Goal: Information Seeking & Learning: Find specific page/section

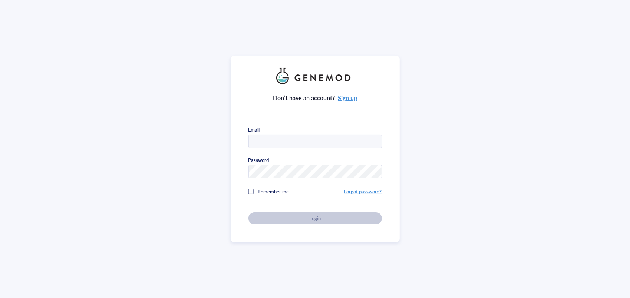
type input "[EMAIL_ADDRESS][DOMAIN_NAME]"
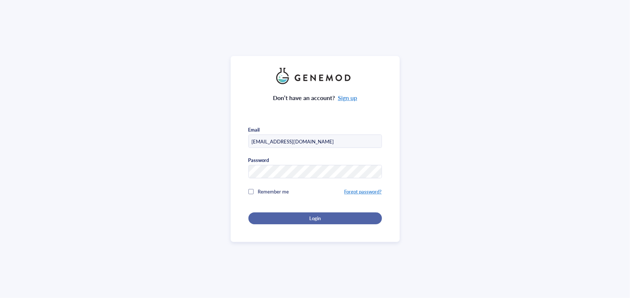
click at [314, 219] on span "Login" at bounding box center [314, 218] width 11 height 7
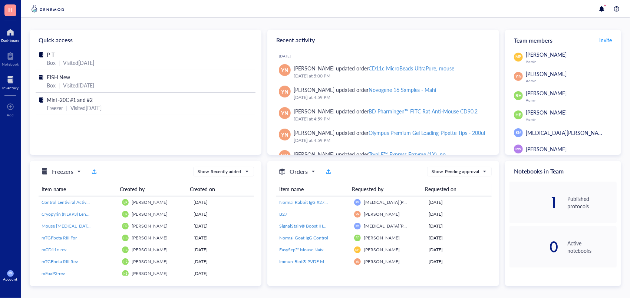
click at [11, 77] on div at bounding box center [10, 80] width 16 height 12
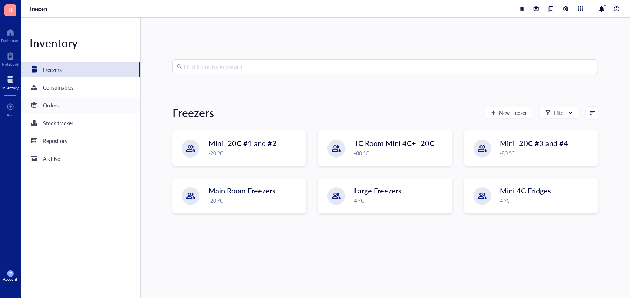
click at [50, 103] on div "Orders" at bounding box center [51, 105] width 16 height 8
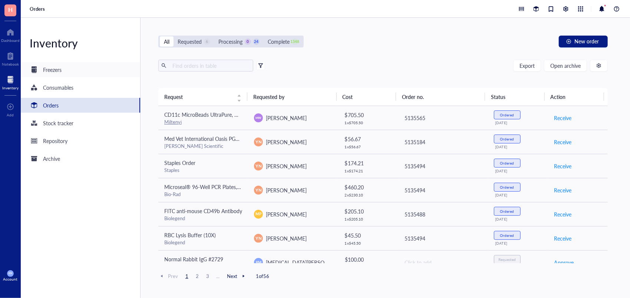
click at [57, 64] on div "Freezers" at bounding box center [80, 69] width 119 height 15
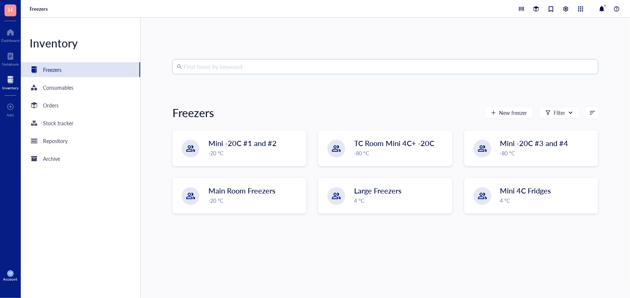
click at [228, 72] on input "search" at bounding box center [388, 67] width 410 height 14
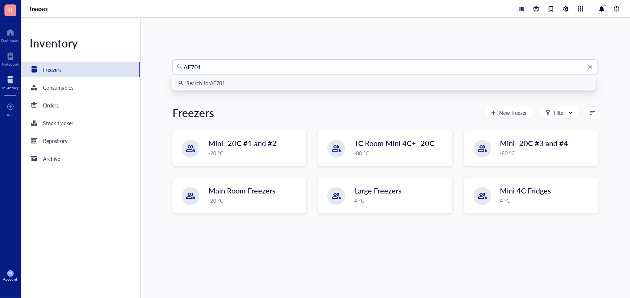
type input "AF7010"
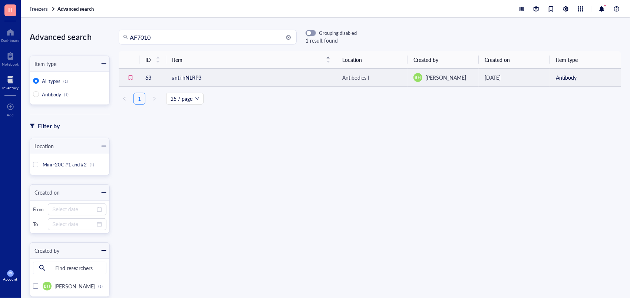
click at [296, 80] on td "anti-hNLRP3" at bounding box center [251, 78] width 170 height 18
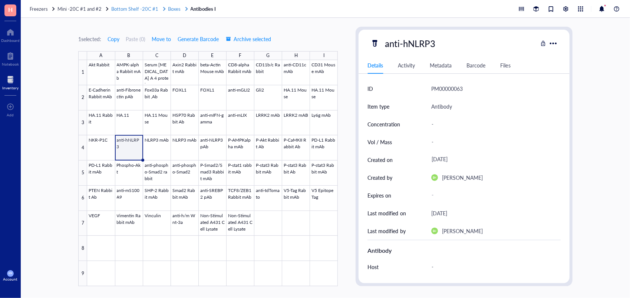
click at [177, 9] on span "Boxes" at bounding box center [174, 8] width 13 height 7
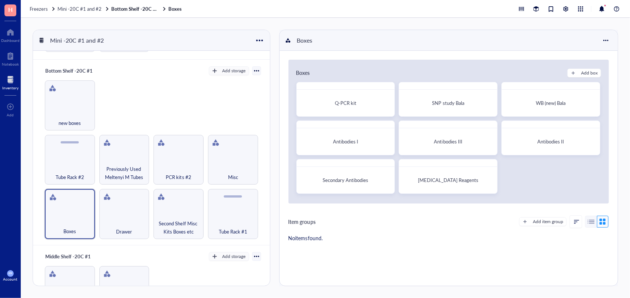
scroll to position [61, 0]
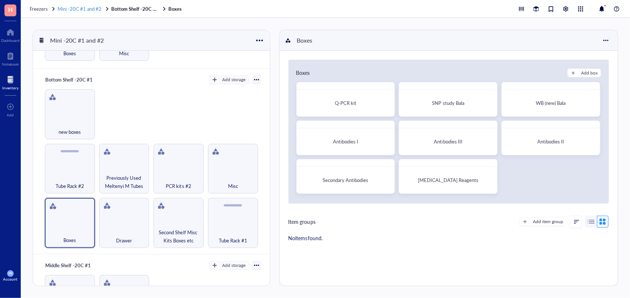
click at [79, 9] on span "Mini -20C #1 and #2" at bounding box center [79, 8] width 44 height 7
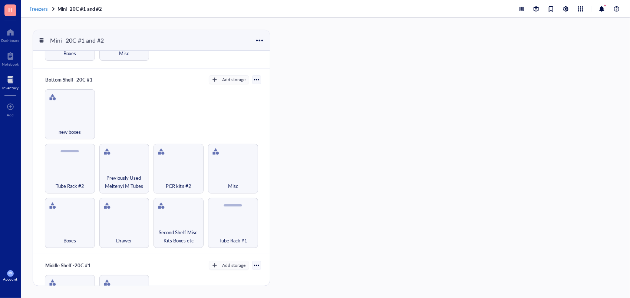
click at [40, 8] on span "Freezers" at bounding box center [39, 8] width 18 height 7
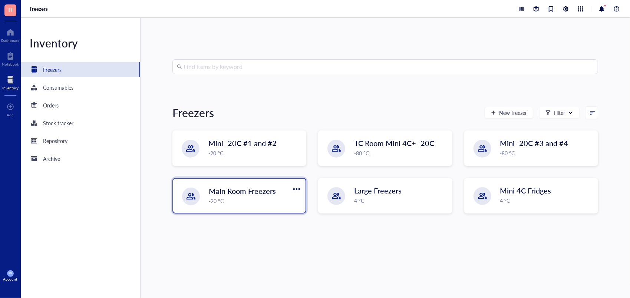
click at [266, 201] on div "-20 °C" at bounding box center [255, 201] width 92 height 8
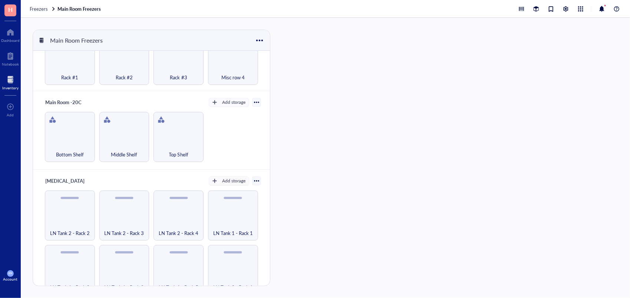
scroll to position [485, 0]
click at [179, 141] on div "Top Shelf" at bounding box center [178, 149] width 43 height 16
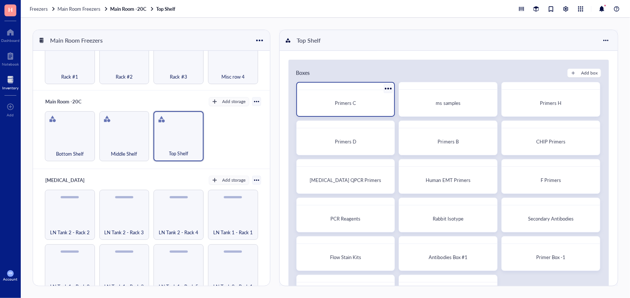
click at [358, 108] on div "Primers C" at bounding box center [346, 103] width 92 height 20
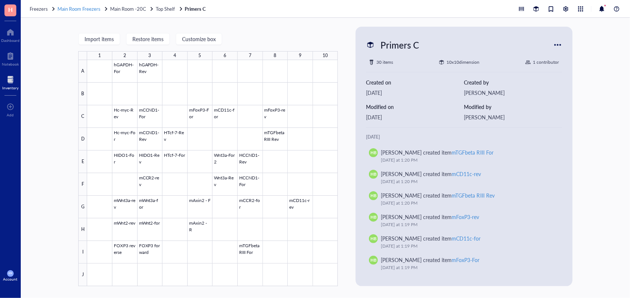
click at [95, 9] on span "Main Room Freezers" at bounding box center [78, 8] width 43 height 7
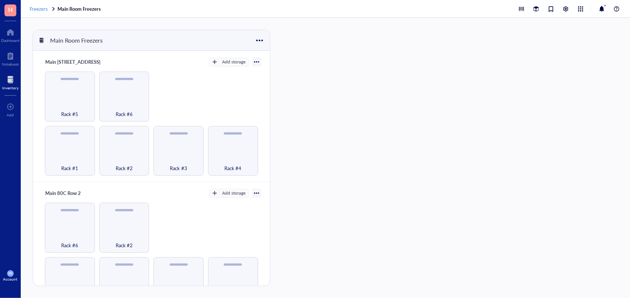
click at [47, 10] on span "Freezers" at bounding box center [39, 8] width 18 height 7
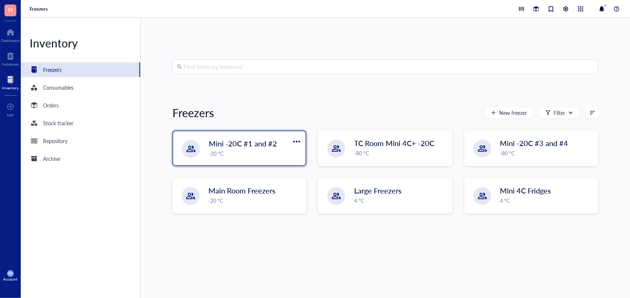
click at [250, 136] on div "Mini -20C #1 and #2 -20 °C" at bounding box center [239, 148] width 132 height 34
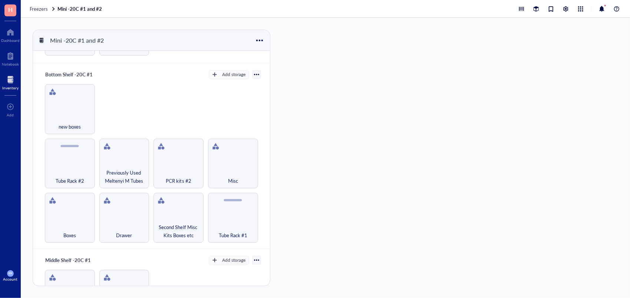
scroll to position [61, 0]
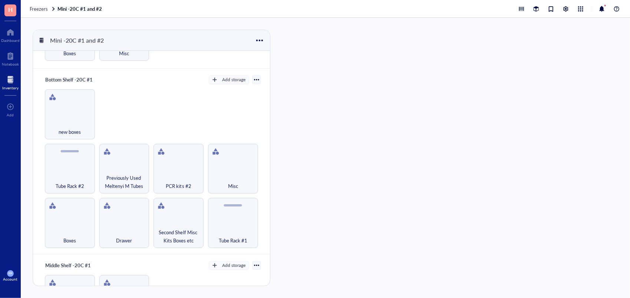
click at [266, 113] on div "Bottom Shelf -20C #1 Add storage Boxes Drawer Second Shelf Misc Kits Boxes etc …" at bounding box center [151, 162] width 237 height 186
drag, startPoint x: 266, startPoint y: 113, endPoint x: 270, endPoint y: 123, distance: 10.9
click at [270, 123] on div "Mini -20C #1 and #2 Top Shelf Mini -20C #1 Add storage Boxes Misc Bottom Shelf …" at bounding box center [153, 158] width 240 height 256
drag, startPoint x: 270, startPoint y: 123, endPoint x: 268, endPoint y: 173, distance: 49.3
click at [268, 173] on div "Mini -20C #1 and #2 Top Shelf Mini -20C #1 Add storage Boxes Misc Bottom Shelf …" at bounding box center [153, 158] width 240 height 256
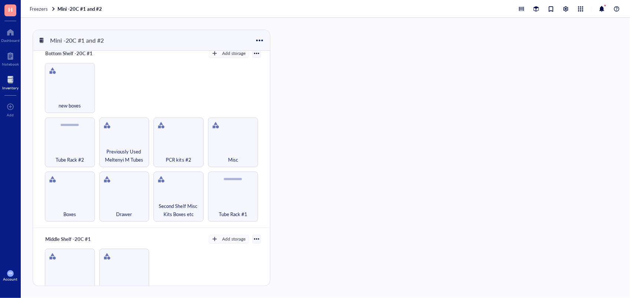
scroll to position [86, 0]
click at [239, 187] on div "Tube Rack #1" at bounding box center [233, 198] width 50 height 50
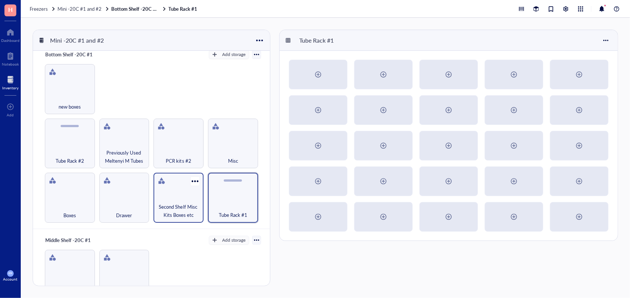
click at [189, 190] on div "Second Shelf Misc Kits Boxes etc" at bounding box center [178, 198] width 50 height 50
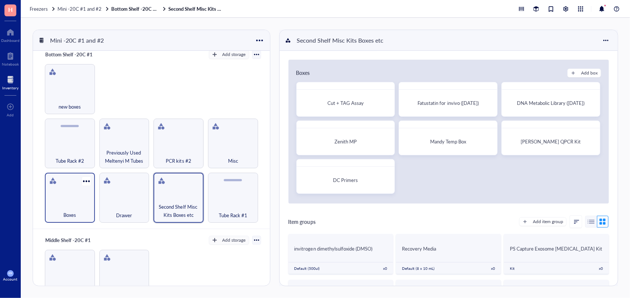
click at [65, 199] on div "Boxes" at bounding box center [70, 198] width 50 height 50
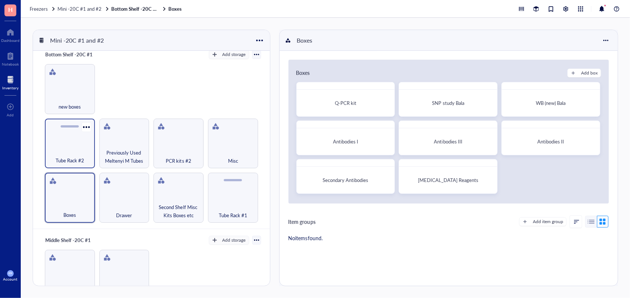
click at [66, 133] on div "Tube Rack #2" at bounding box center [70, 144] width 50 height 50
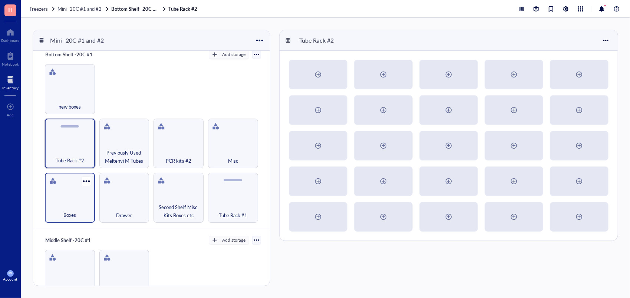
click at [74, 203] on div "Boxes" at bounding box center [70, 211] width 43 height 16
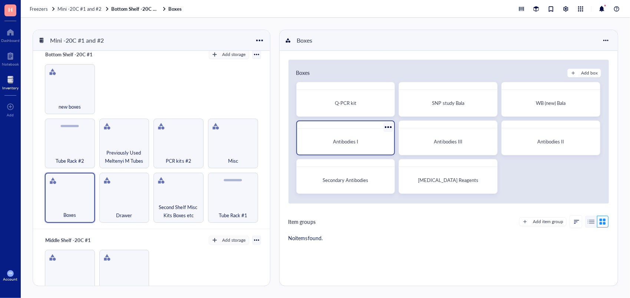
click at [351, 142] on span "Antibodies I" at bounding box center [345, 141] width 25 height 7
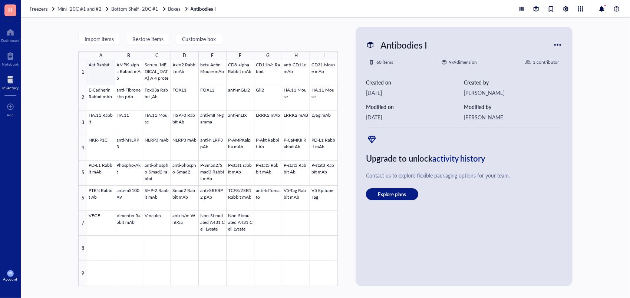
click at [99, 76] on div at bounding box center [212, 173] width 250 height 226
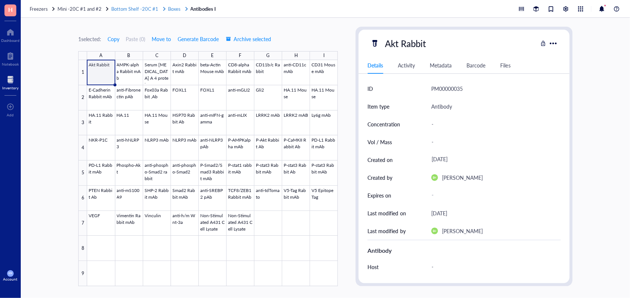
click at [135, 8] on span "Bottom Shelf -20C #1" at bounding box center [134, 8] width 47 height 7
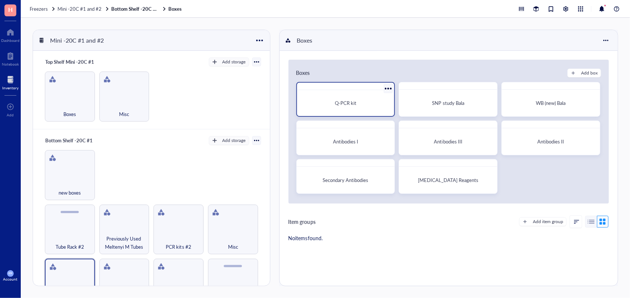
click at [335, 99] on span "Q-PCR kit" at bounding box center [345, 102] width 21 height 7
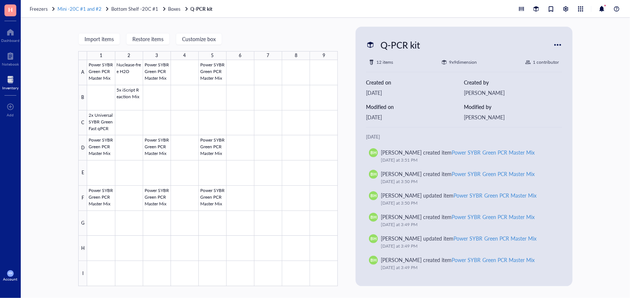
click at [89, 7] on span "Mini -20C #1 and #2" at bounding box center [79, 8] width 44 height 7
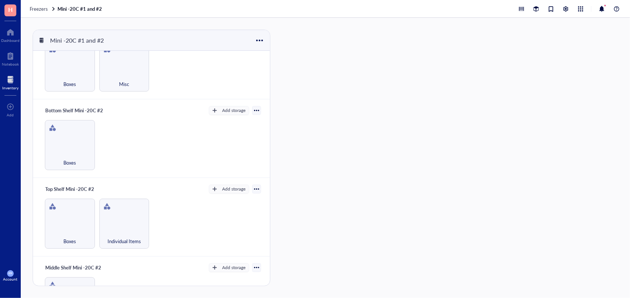
scroll to position [335, 0]
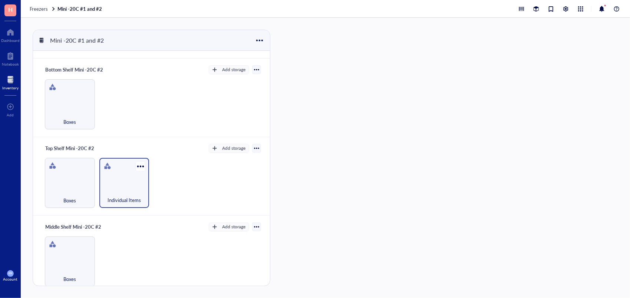
click at [117, 191] on div "Individual Items" at bounding box center [124, 196] width 43 height 16
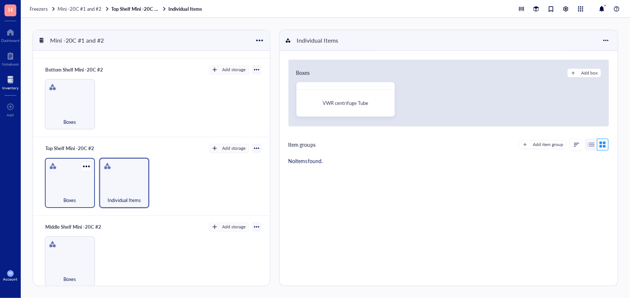
click at [57, 181] on div "Boxes" at bounding box center [70, 183] width 50 height 50
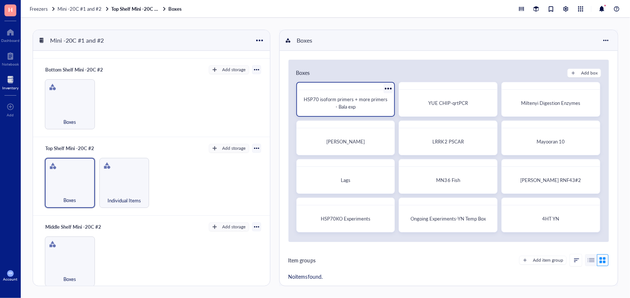
click at [343, 106] on span "HSP70 isoform primers + more primers - Bala exp" at bounding box center [345, 103] width 85 height 14
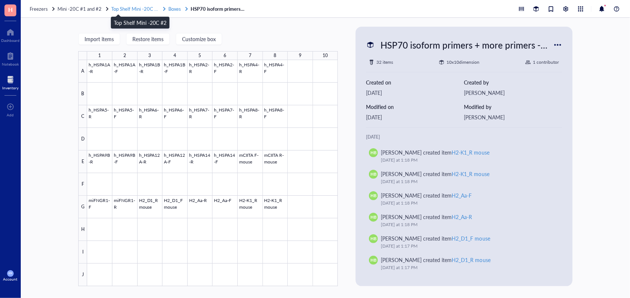
click at [154, 8] on span "Top Shelf Mini -20C #2" at bounding box center [135, 8] width 49 height 7
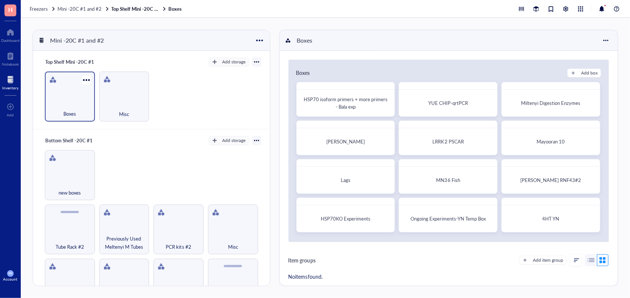
click at [77, 110] on div "Boxes" at bounding box center [70, 110] width 43 height 16
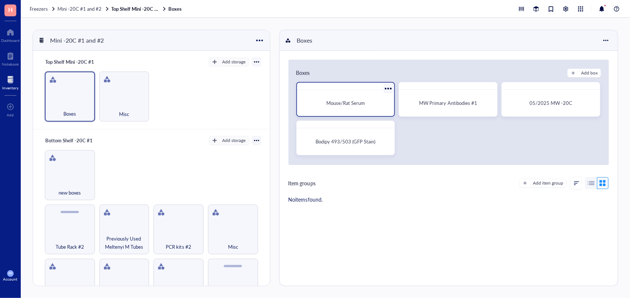
click at [339, 89] on div at bounding box center [345, 86] width 97 height 7
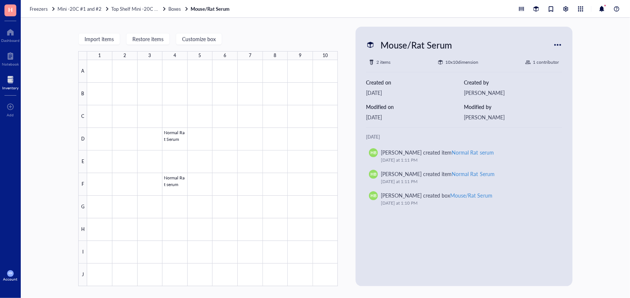
click at [84, 5] on div "Freezers Mini -20C #1 and #2 Top Shelf Mini -20C #1 Boxes Mouse/Rat Serum" at bounding box center [325, 9] width 609 height 18
click at [84, 6] on span "Mini -20C #1 and #2" at bounding box center [79, 8] width 44 height 7
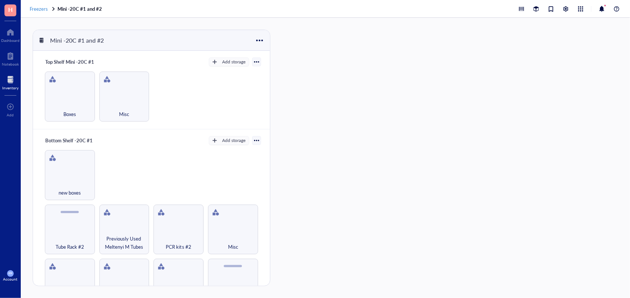
click at [40, 9] on span "Freezers" at bounding box center [39, 8] width 18 height 7
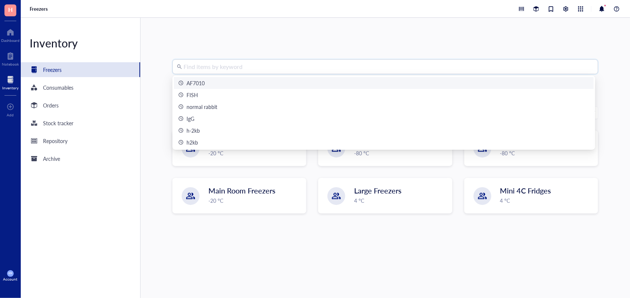
click at [216, 69] on input "search" at bounding box center [388, 67] width 410 height 14
click at [218, 80] on div "AF7010" at bounding box center [383, 83] width 411 height 8
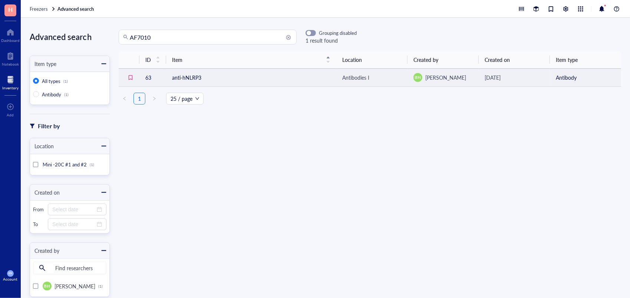
click at [237, 75] on td "anti-hNLRP3" at bounding box center [251, 78] width 170 height 18
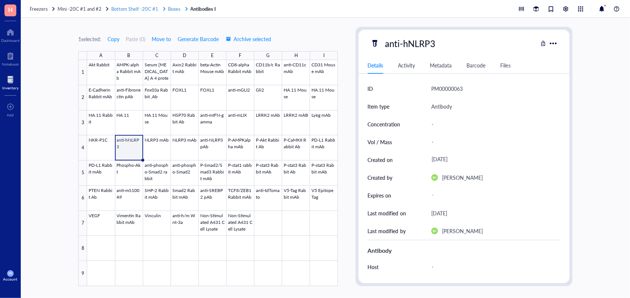
click at [171, 6] on span "Boxes" at bounding box center [174, 8] width 13 height 7
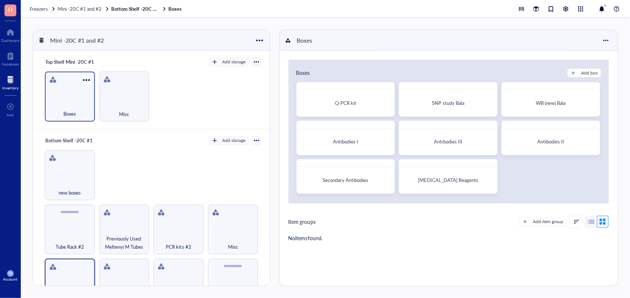
click at [84, 115] on div "Boxes" at bounding box center [70, 110] width 43 height 16
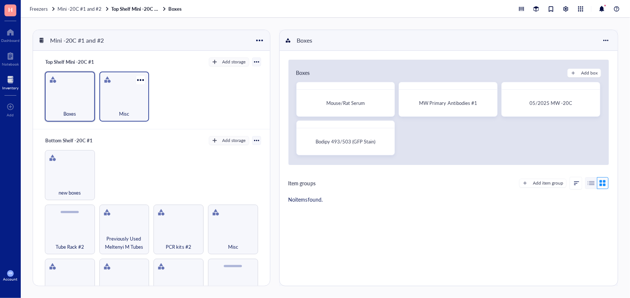
click at [122, 114] on span "Misc" at bounding box center [124, 114] width 10 height 8
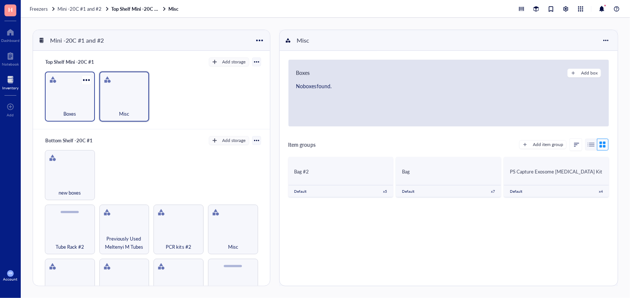
click at [75, 116] on span "Boxes" at bounding box center [69, 114] width 13 height 8
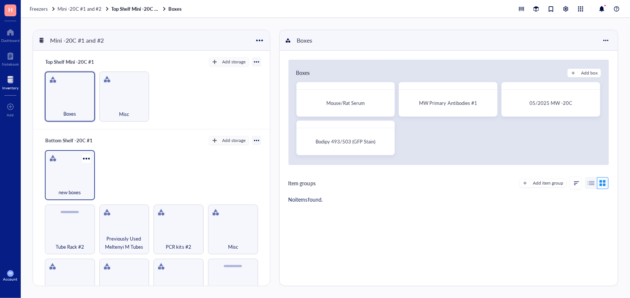
click at [67, 180] on div "new boxes" at bounding box center [70, 188] width 43 height 16
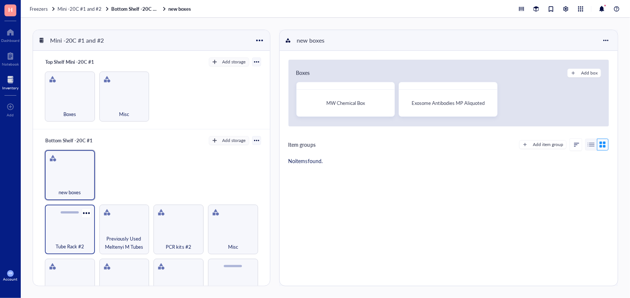
click at [58, 242] on span "Tube Rack #2" at bounding box center [70, 246] width 29 height 8
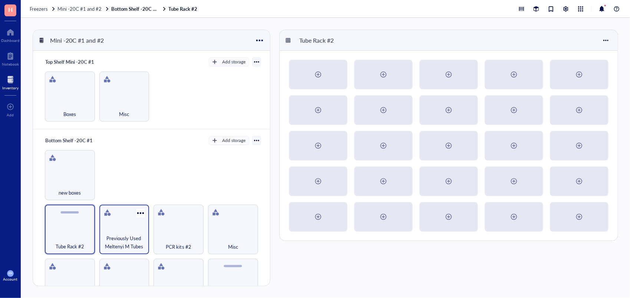
click at [131, 230] on div "Previously Used Meltenyi M Tubes" at bounding box center [124, 230] width 50 height 50
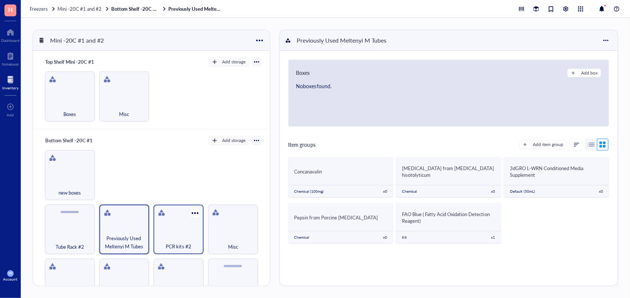
click at [184, 234] on div "PCR kits #2" at bounding box center [178, 242] width 43 height 16
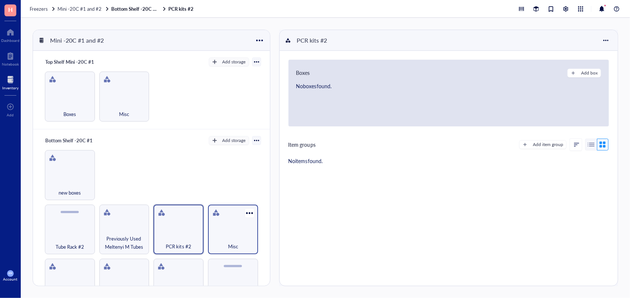
click at [231, 243] on span "Misc" at bounding box center [233, 246] width 10 height 8
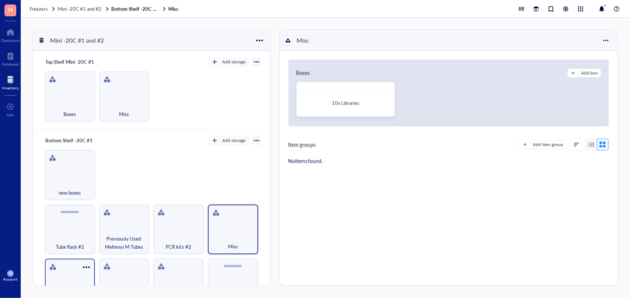
click at [86, 269] on div at bounding box center [86, 267] width 11 height 11
click at [70, 271] on div "Boxes" at bounding box center [70, 284] width 50 height 50
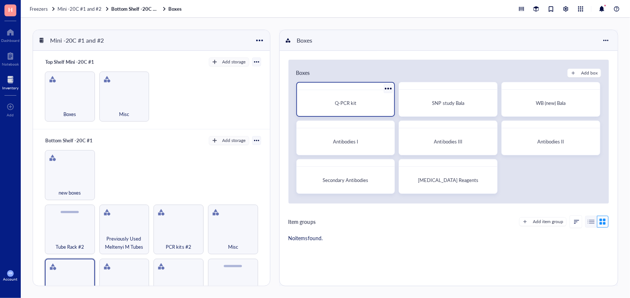
click at [340, 96] on div "Q-PCR kit" at bounding box center [346, 103] width 92 height 20
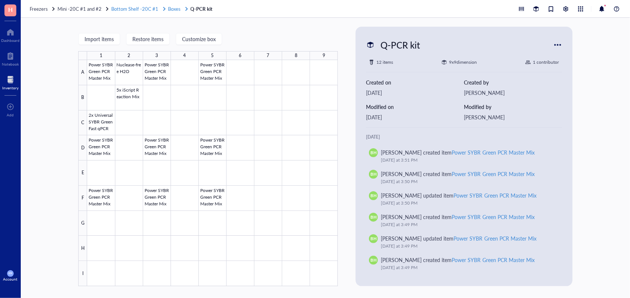
click at [170, 11] on span "Boxes" at bounding box center [174, 8] width 13 height 7
